Goal: Transaction & Acquisition: Purchase product/service

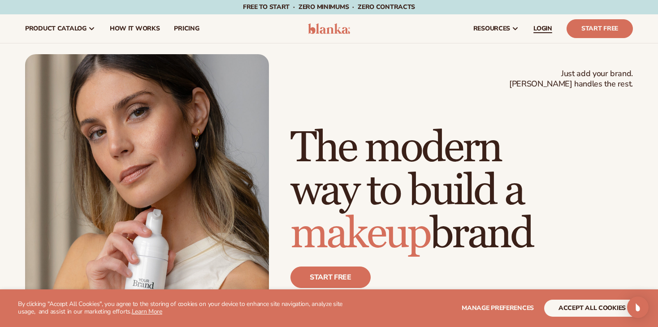
click at [541, 25] on span "LOGIN" at bounding box center [542, 28] width 19 height 7
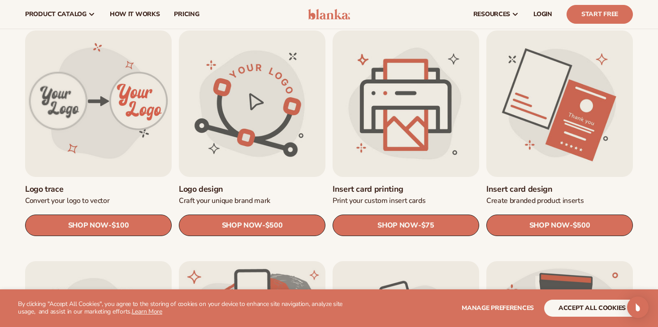
scroll to position [283, 0]
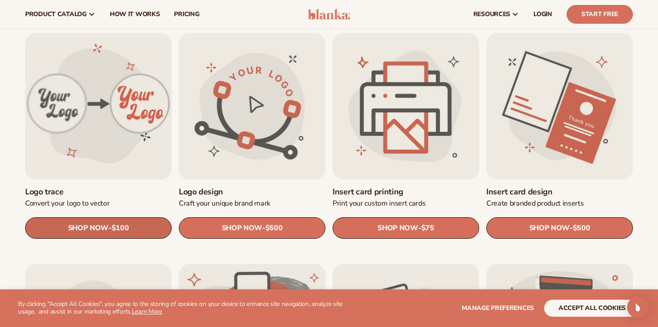
click at [82, 233] on span "SHOP NOW" at bounding box center [88, 228] width 40 height 9
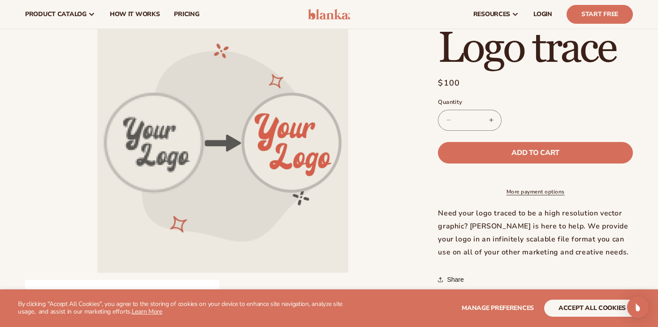
scroll to position [39, 0]
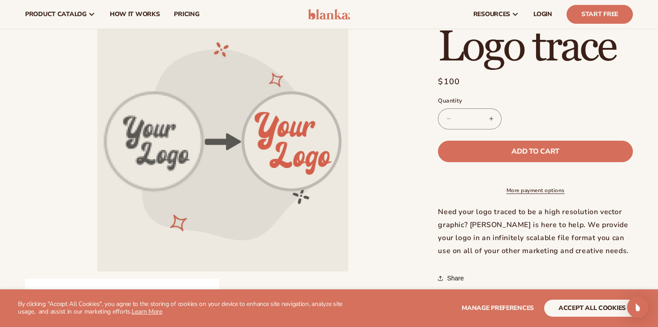
click at [490, 117] on button "Increase quantity for Logo trace" at bounding box center [491, 118] width 20 height 21
click at [447, 116] on button "Decrease quantity for Logo trace" at bounding box center [448, 118] width 20 height 21
type input "*"
click at [447, 116] on button "Decrease quantity for Logo trace" at bounding box center [448, 118] width 20 height 21
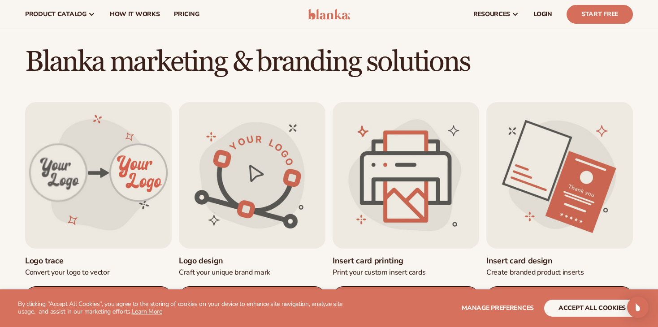
scroll to position [206, 0]
